Goal: Task Accomplishment & Management: Manage account settings

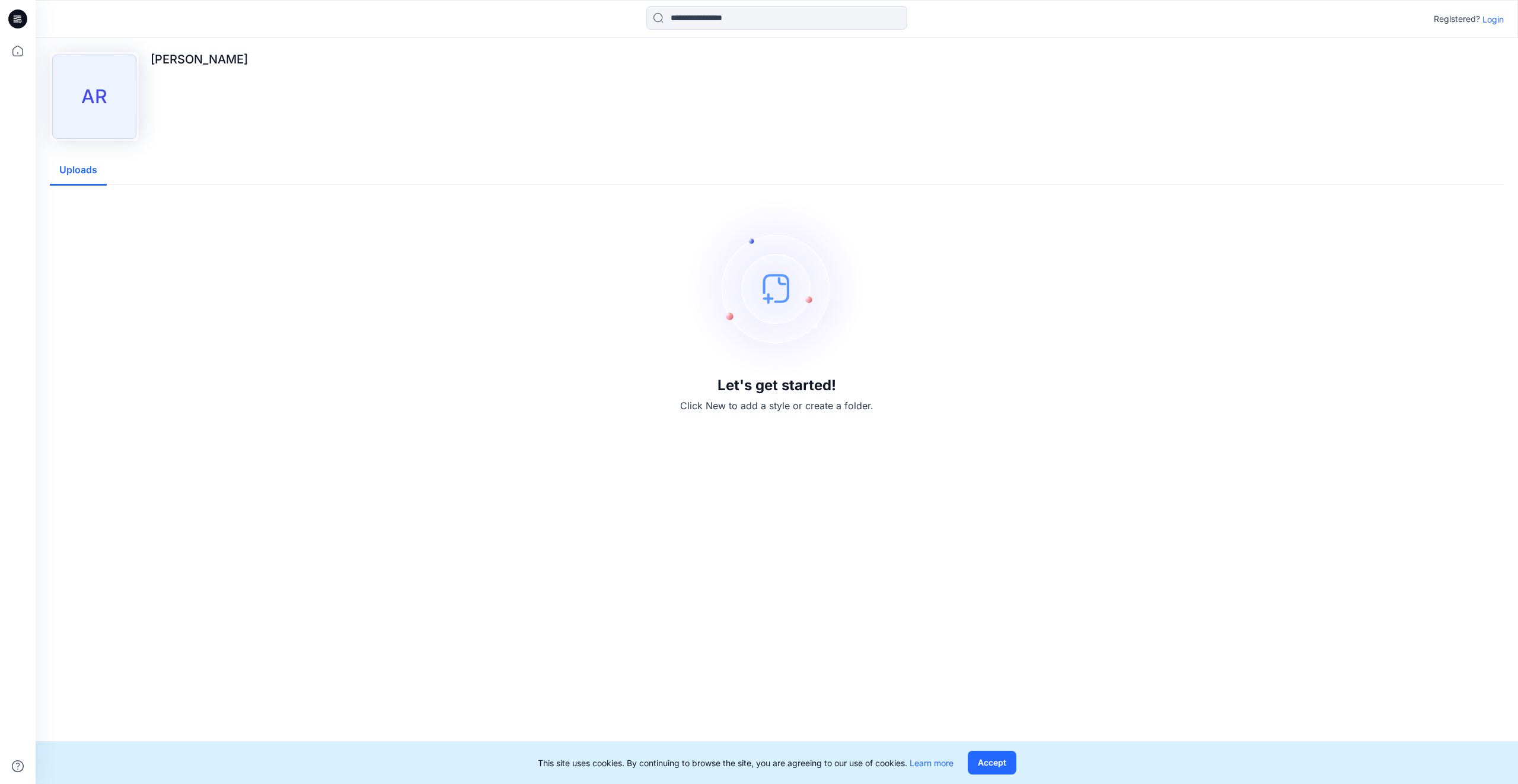
click at [1487, 21] on p "Login" at bounding box center [1492, 19] width 21 height 13
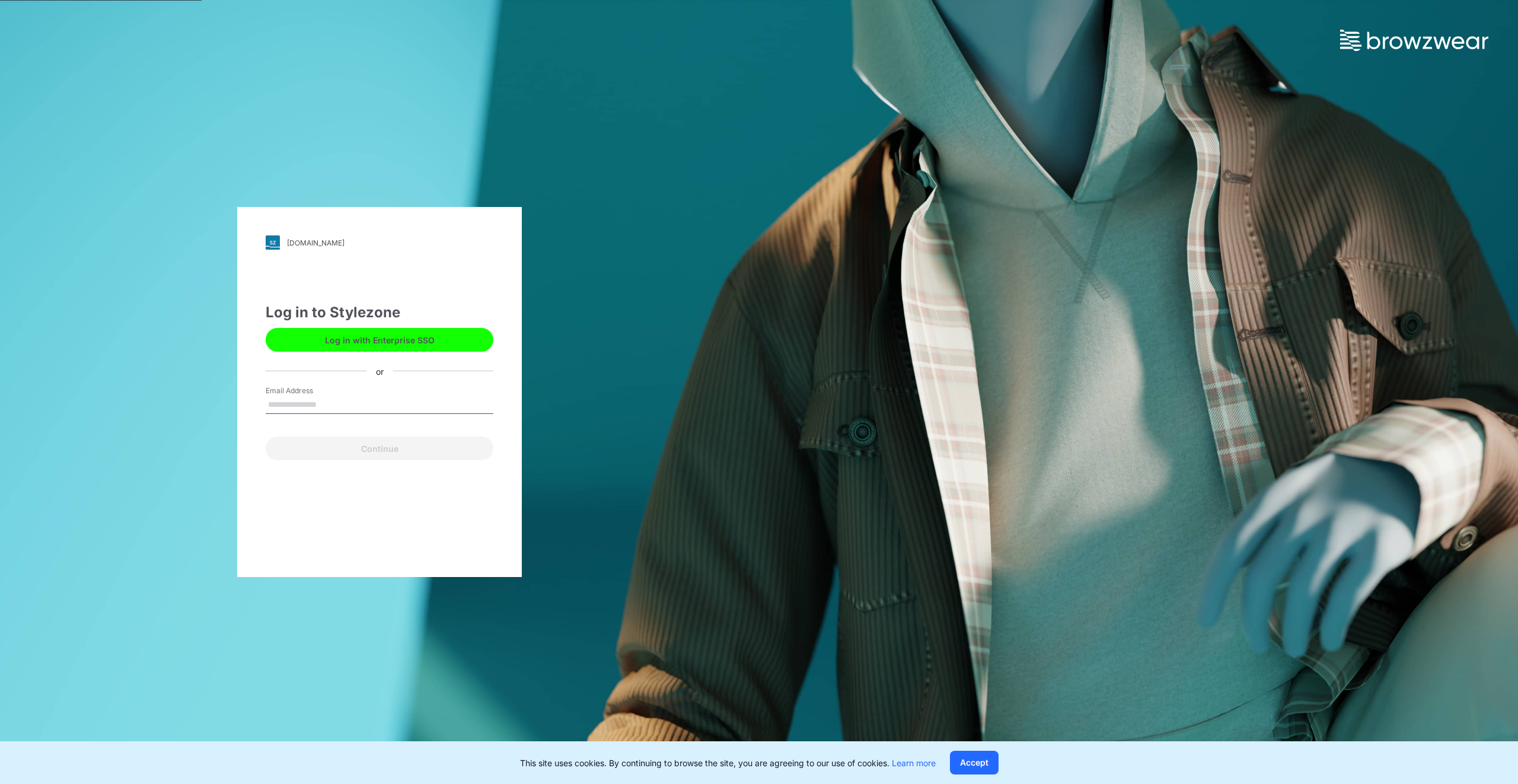
click at [302, 384] on div "Log in to Stylezone Log in with Enterprise SSO or Email Address Continue" at bounding box center [380, 380] width 228 height 158
click at [298, 399] on input "Email Address" at bounding box center [380, 405] width 228 height 18
click at [327, 407] on input "Email Address" at bounding box center [380, 405] width 228 height 18
click at [577, 514] on div "tendam.stylezone.com Loading... Log in to Stylezone Log in with Enterprise SSO …" at bounding box center [380, 392] width 759 height 784
click at [338, 400] on input "Email Address" at bounding box center [380, 405] width 228 height 18
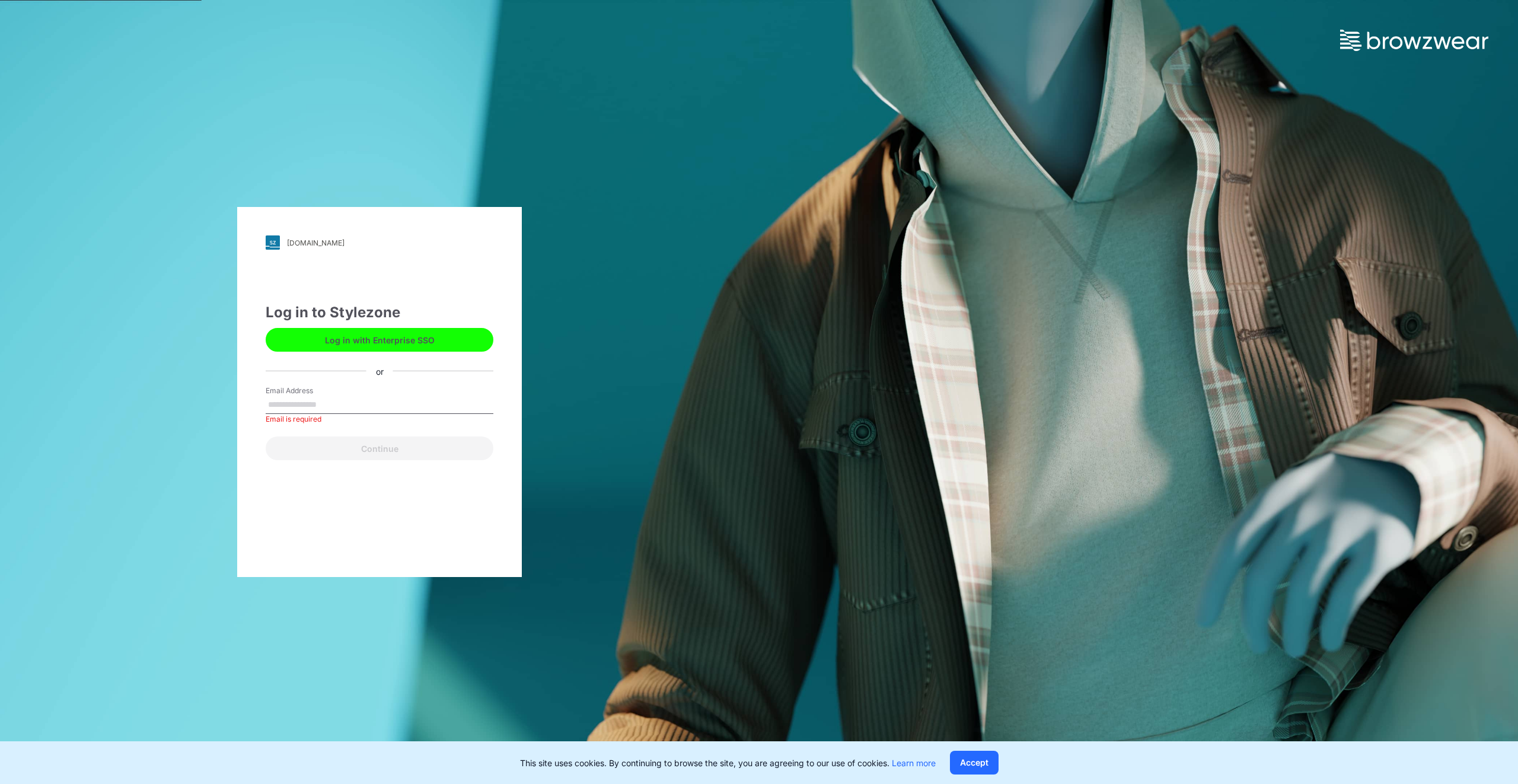
click at [755, 224] on div "tendam.stylezone.com Loading... Log in to Stylezone Log in with Enterprise SSO …" at bounding box center [380, 392] width 759 height 784
